Goal: Find specific page/section: Find specific page/section

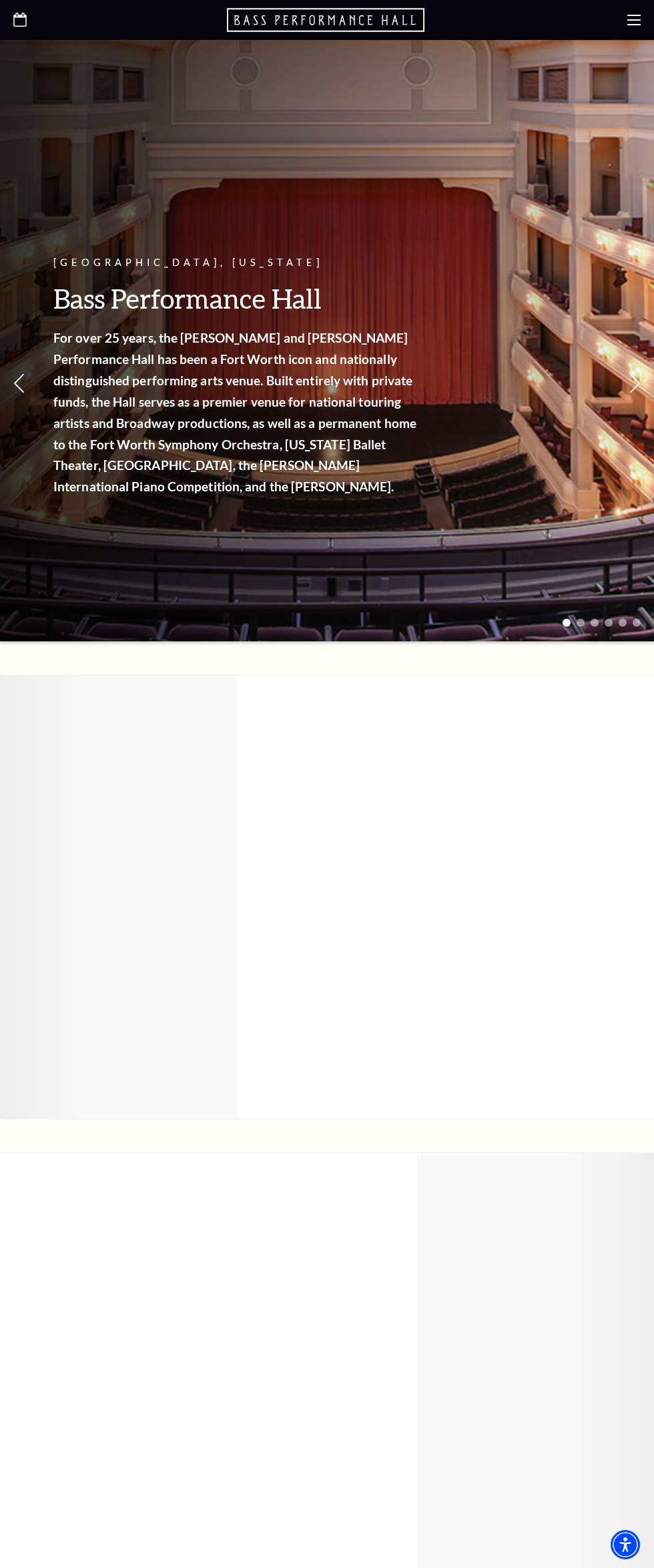
click at [633, 23] on icon at bounding box center [633, 19] width 13 height 13
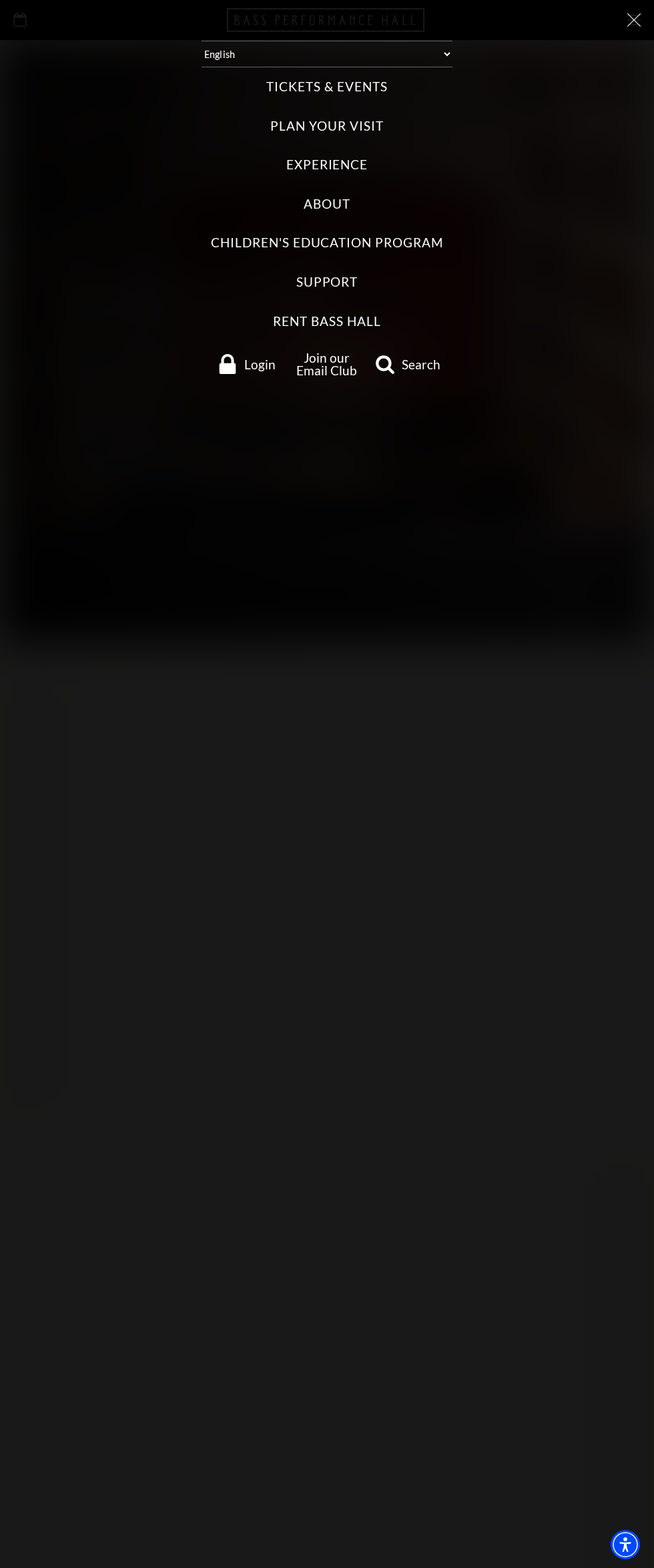
click at [337, 172] on label "Experience" at bounding box center [327, 165] width 82 height 18
click at [0, 0] on input "Experience" at bounding box center [0, 0] width 0 height 0
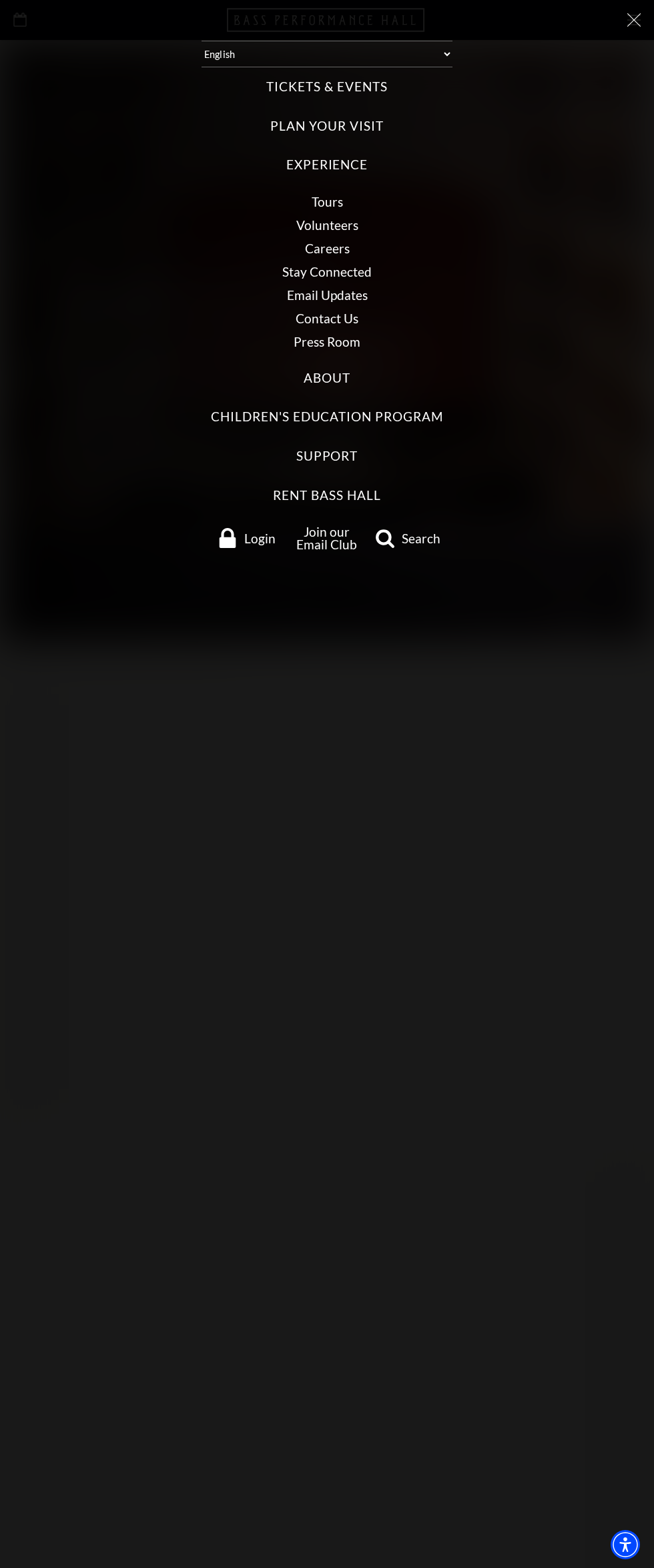
click at [342, 233] on link "Volunteers" at bounding box center [327, 225] width 62 height 15
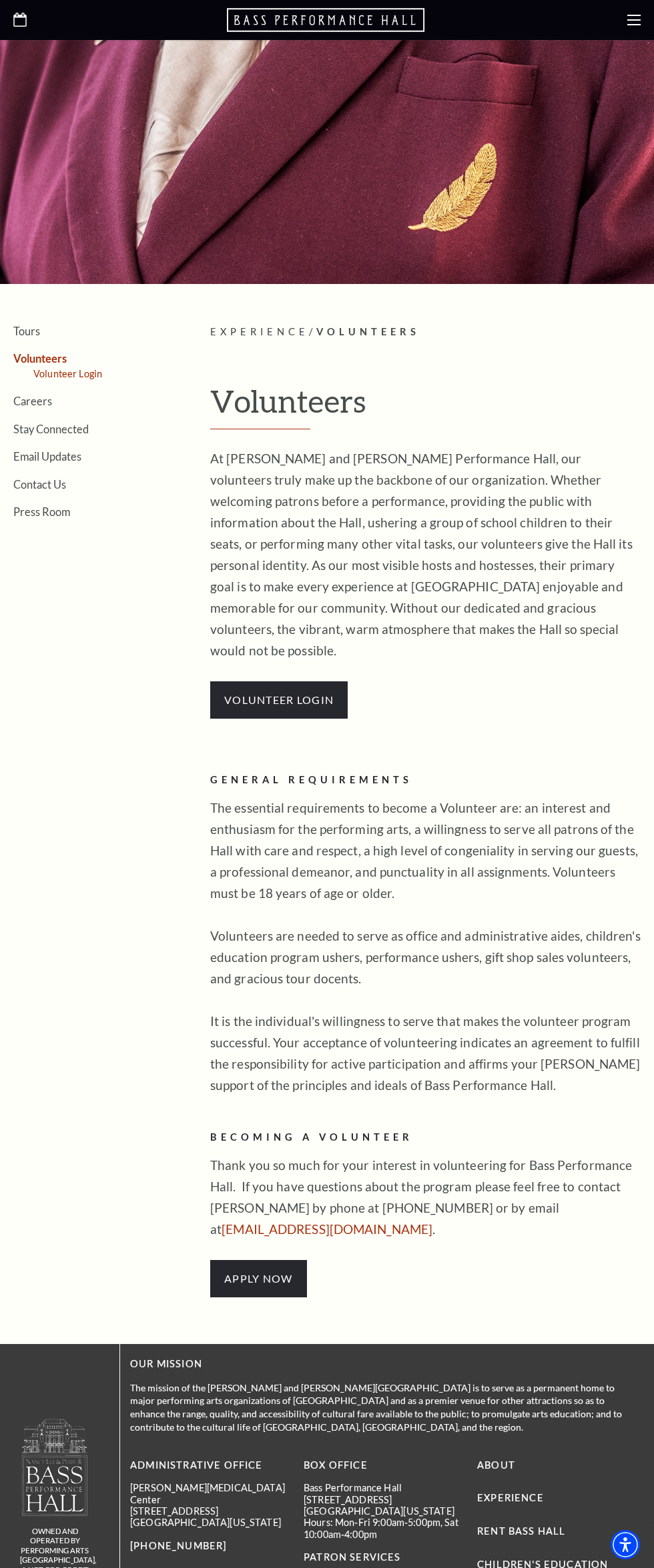
click at [89, 379] on link "Volunteer Login" at bounding box center [68, 374] width 69 height 11
